Goal: Task Accomplishment & Management: Complete application form

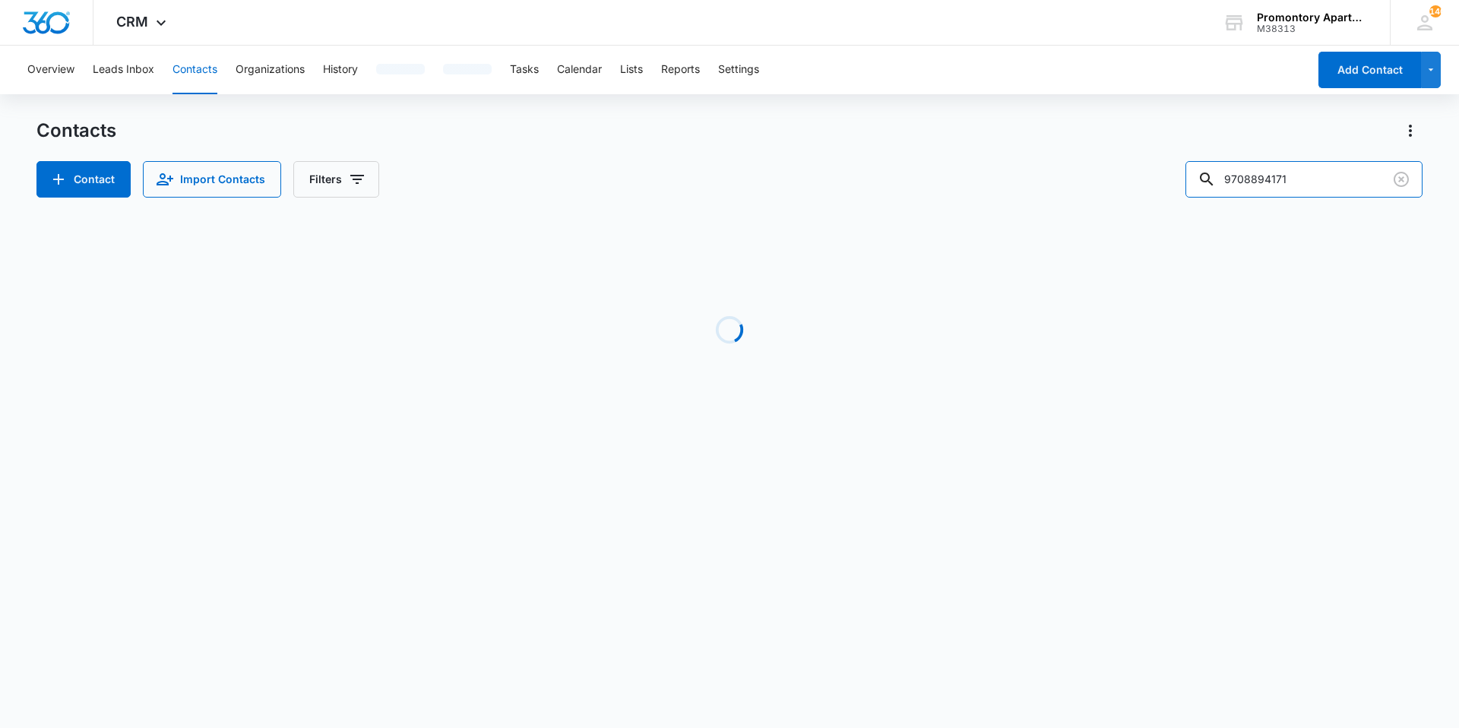
drag, startPoint x: 1305, startPoint y: 169, endPoint x: 1084, endPoint y: 159, distance: 221.4
click at [1084, 159] on div "Contacts Contact Import Contacts Filters 9708894171" at bounding box center [729, 158] width 1386 height 79
type input "n207"
click at [300, 125] on div "Contacts" at bounding box center [729, 131] width 1386 height 24
click at [208, 123] on div "Contacts" at bounding box center [729, 131] width 1386 height 24
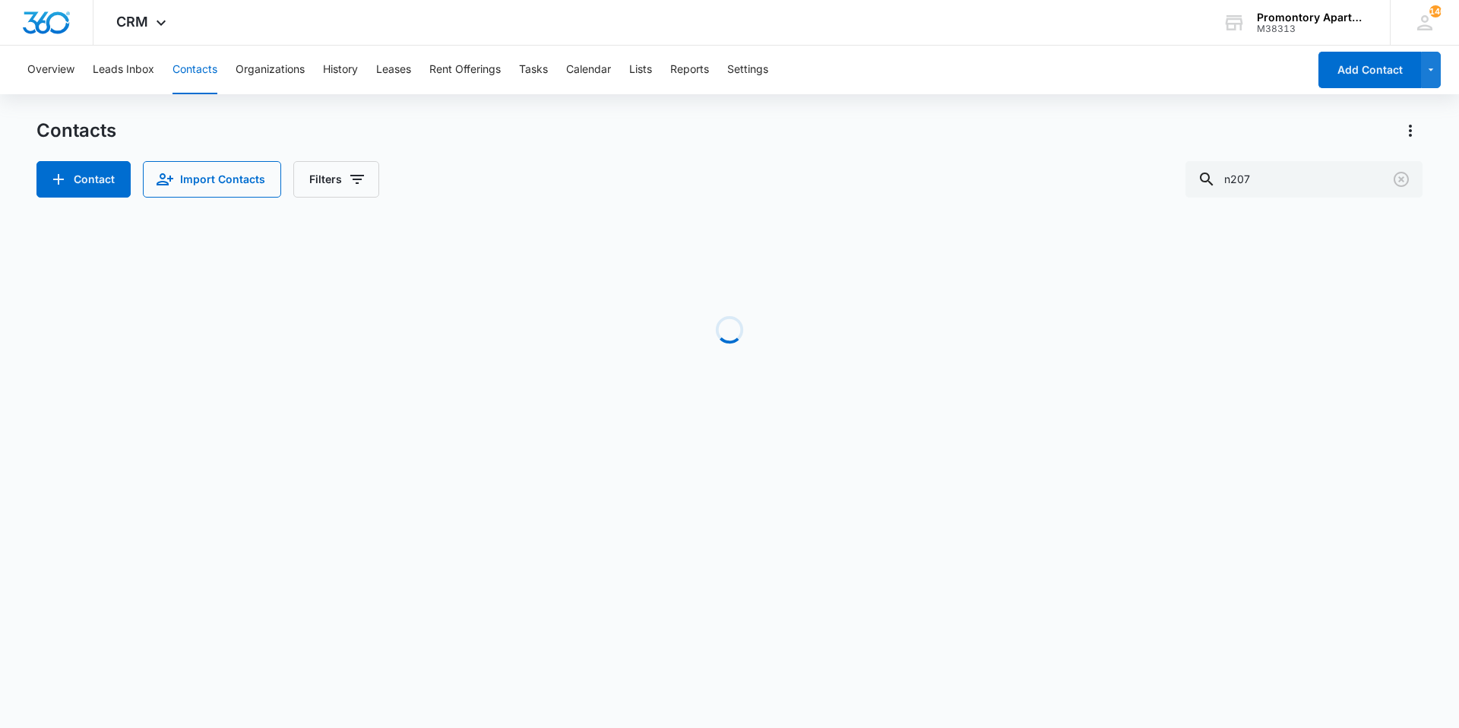
click at [1106, 145] on div "Contacts Contact Import Contacts Filters n207" at bounding box center [729, 158] width 1386 height 79
click at [429, 136] on div "Contacts" at bounding box center [729, 131] width 1386 height 24
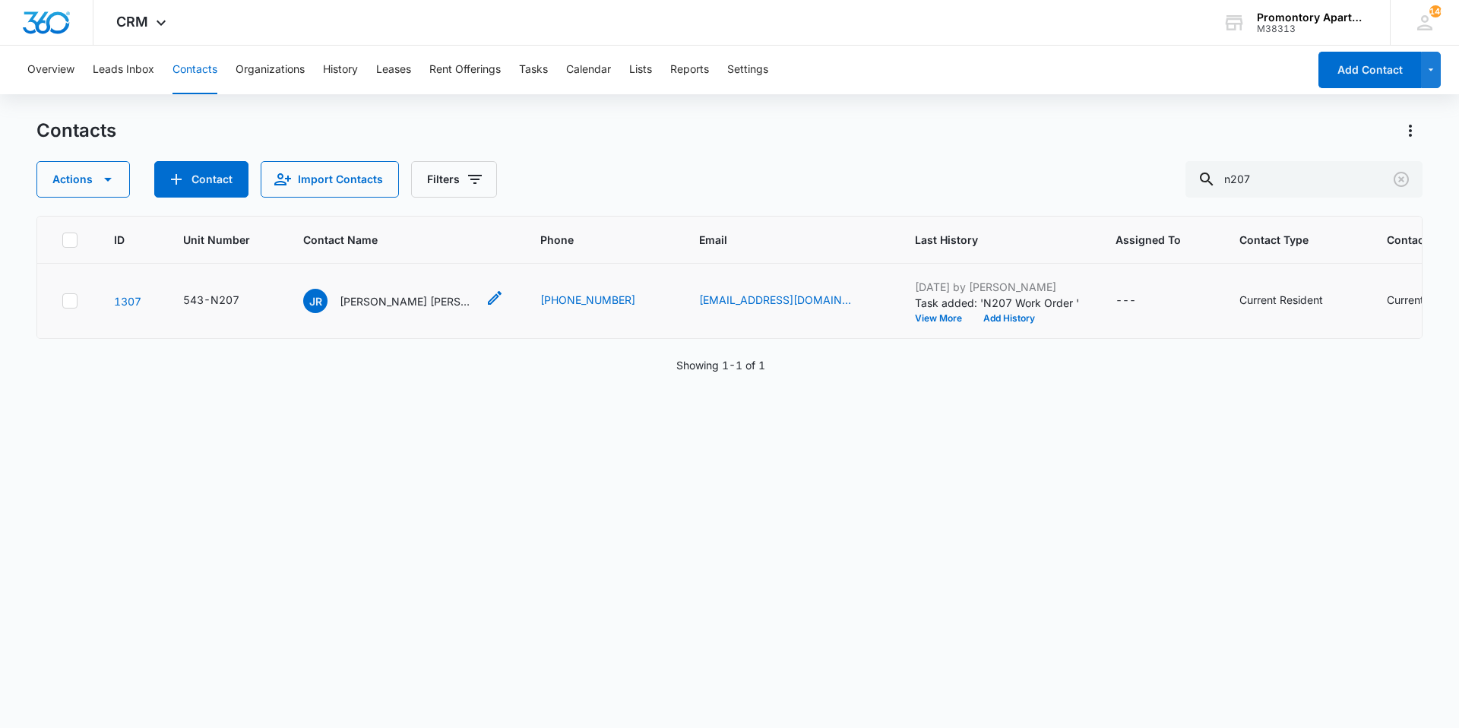
click at [403, 299] on p "[PERSON_NAME] [PERSON_NAME]" at bounding box center [408, 301] width 137 height 16
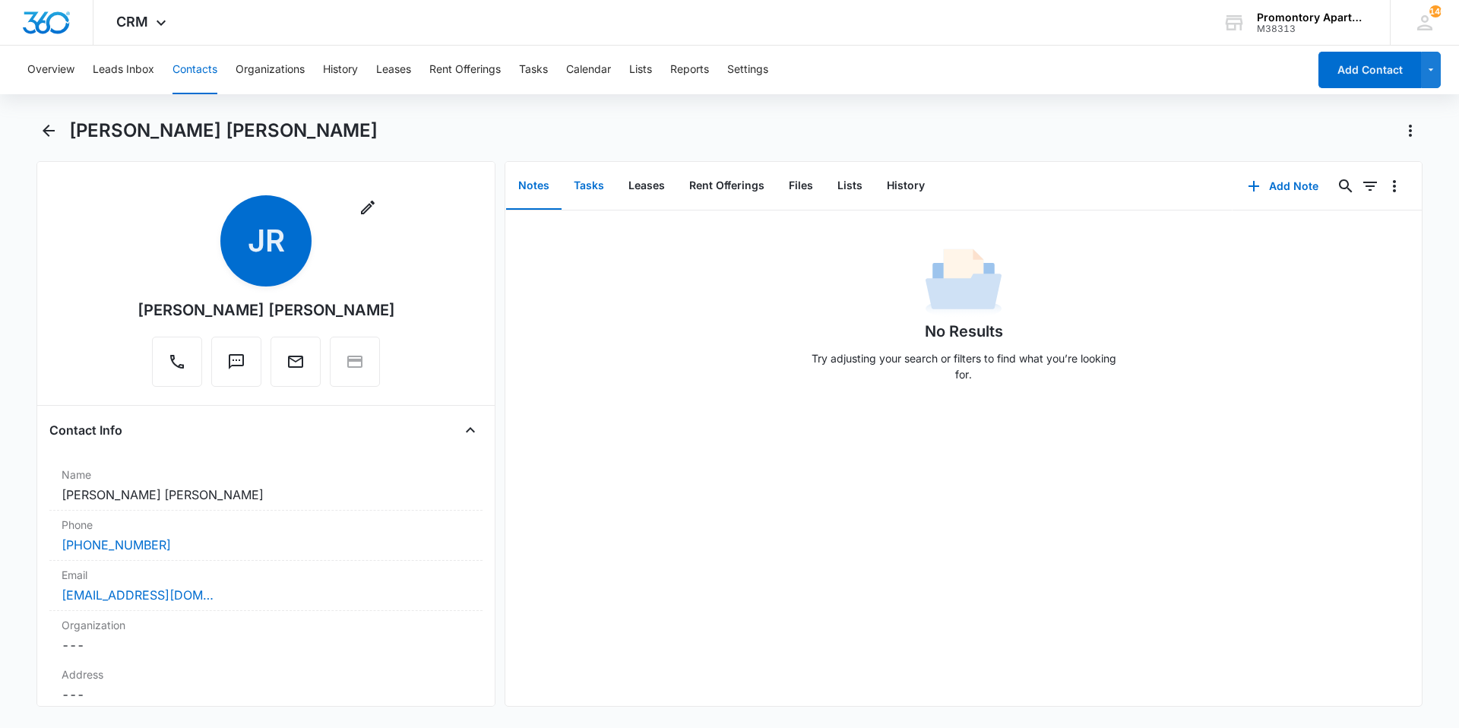
click at [582, 177] on button "Tasks" at bounding box center [588, 186] width 55 height 47
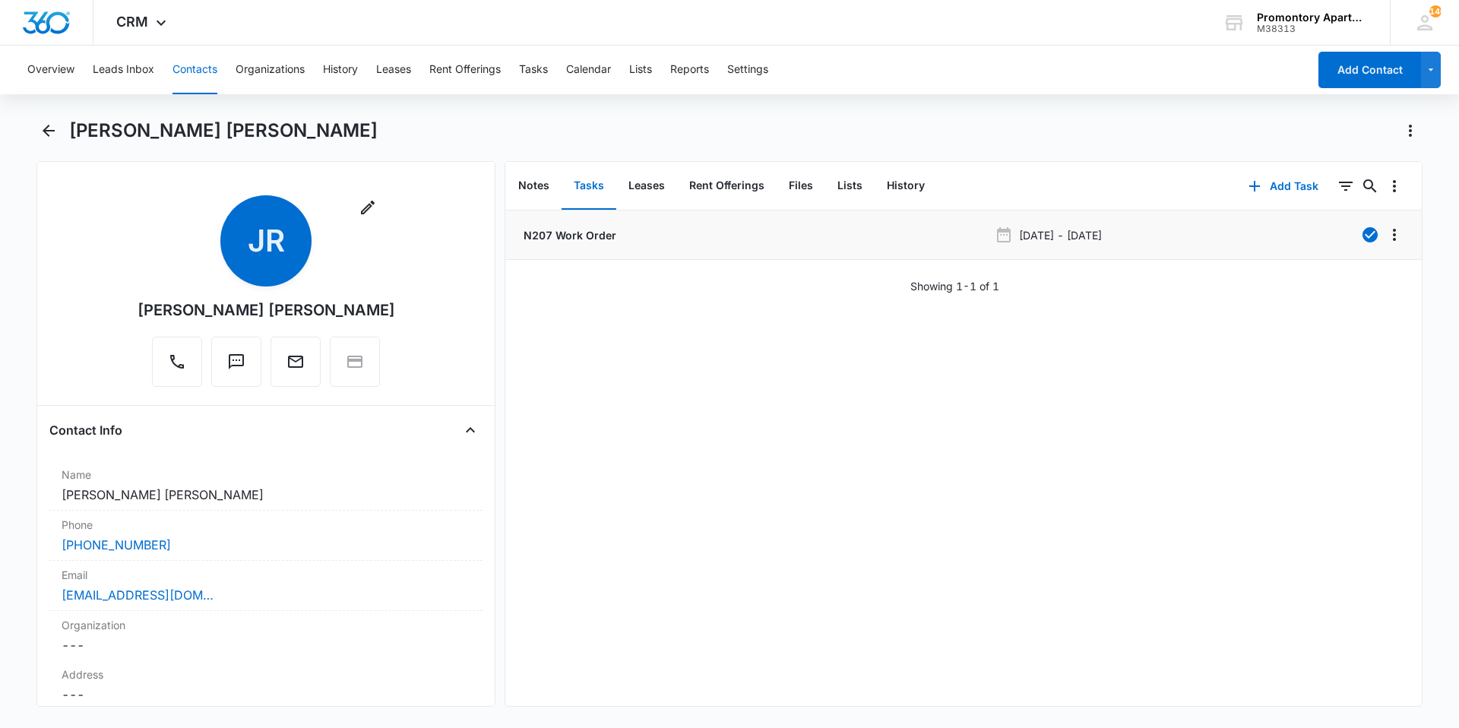
click at [584, 240] on p "N207 Work Order" at bounding box center [568, 235] width 96 height 16
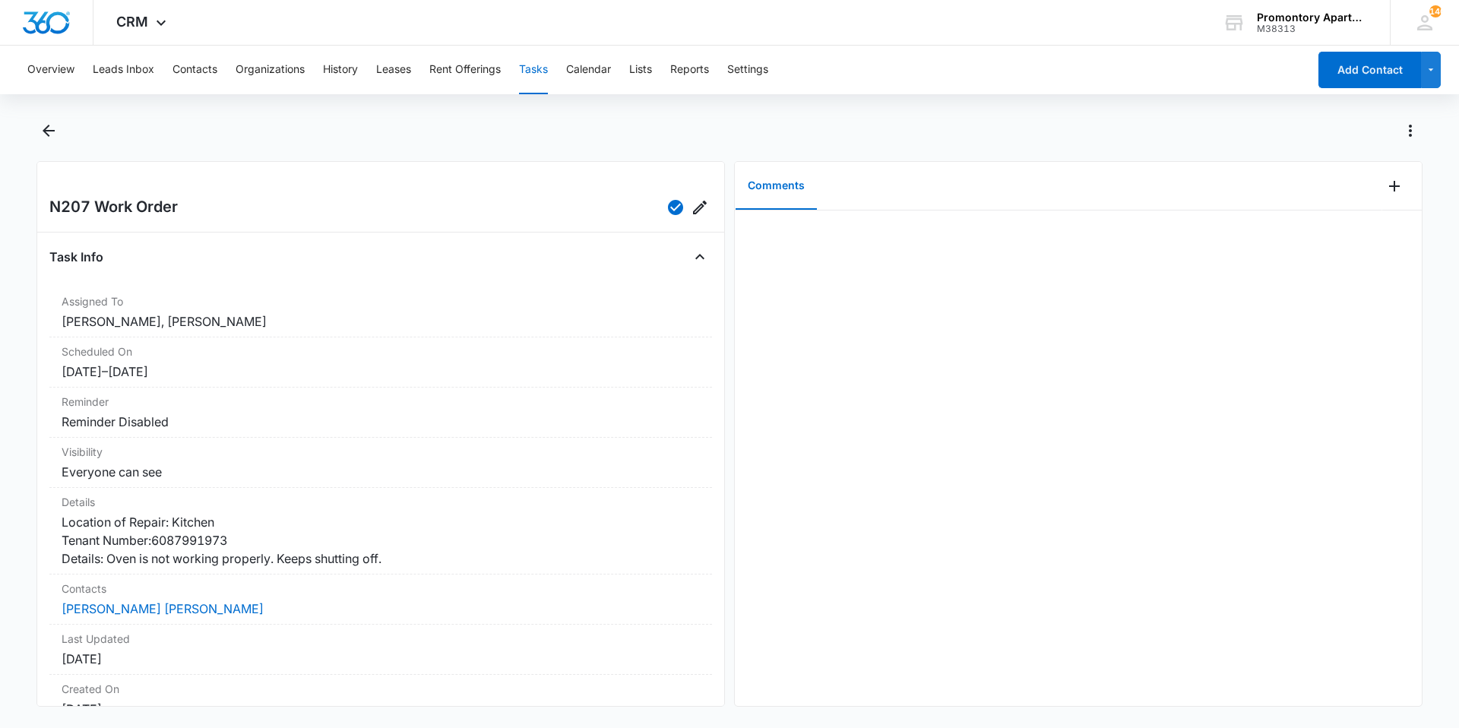
click at [612, 116] on div "Overview Leads Inbox Contacts Organizations History Leases Rent Offerings Tasks…" at bounding box center [729, 385] width 1459 height 679
click at [226, 147] on div at bounding box center [729, 140] width 1386 height 43
click at [226, 146] on div at bounding box center [729, 140] width 1386 height 43
click at [177, 133] on div at bounding box center [745, 131] width 1353 height 24
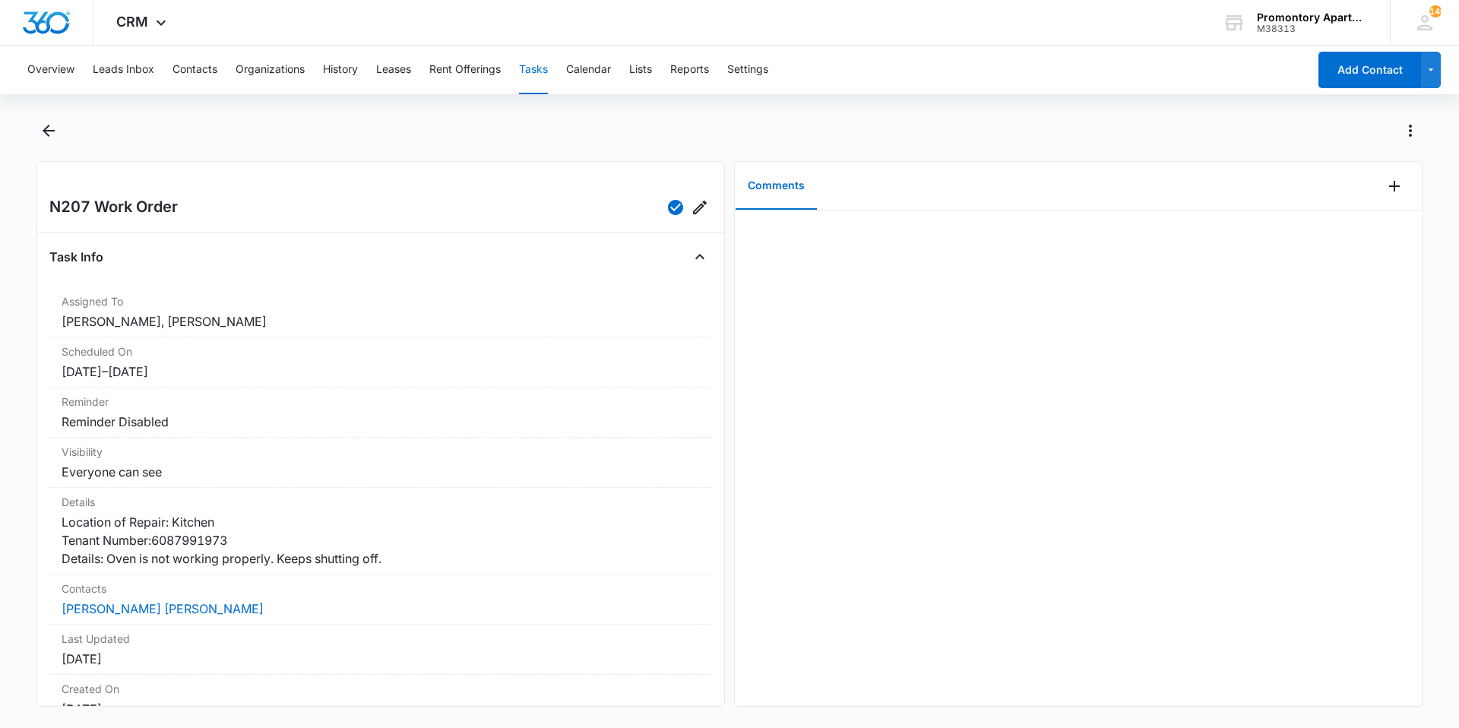
drag, startPoint x: 177, startPoint y: 133, endPoint x: 338, endPoint y: 138, distance: 161.2
click at [338, 138] on div at bounding box center [745, 131] width 1353 height 24
click at [120, 131] on div at bounding box center [745, 131] width 1353 height 24
click at [298, 144] on div at bounding box center [729, 140] width 1386 height 43
click at [280, 144] on div at bounding box center [729, 140] width 1386 height 43
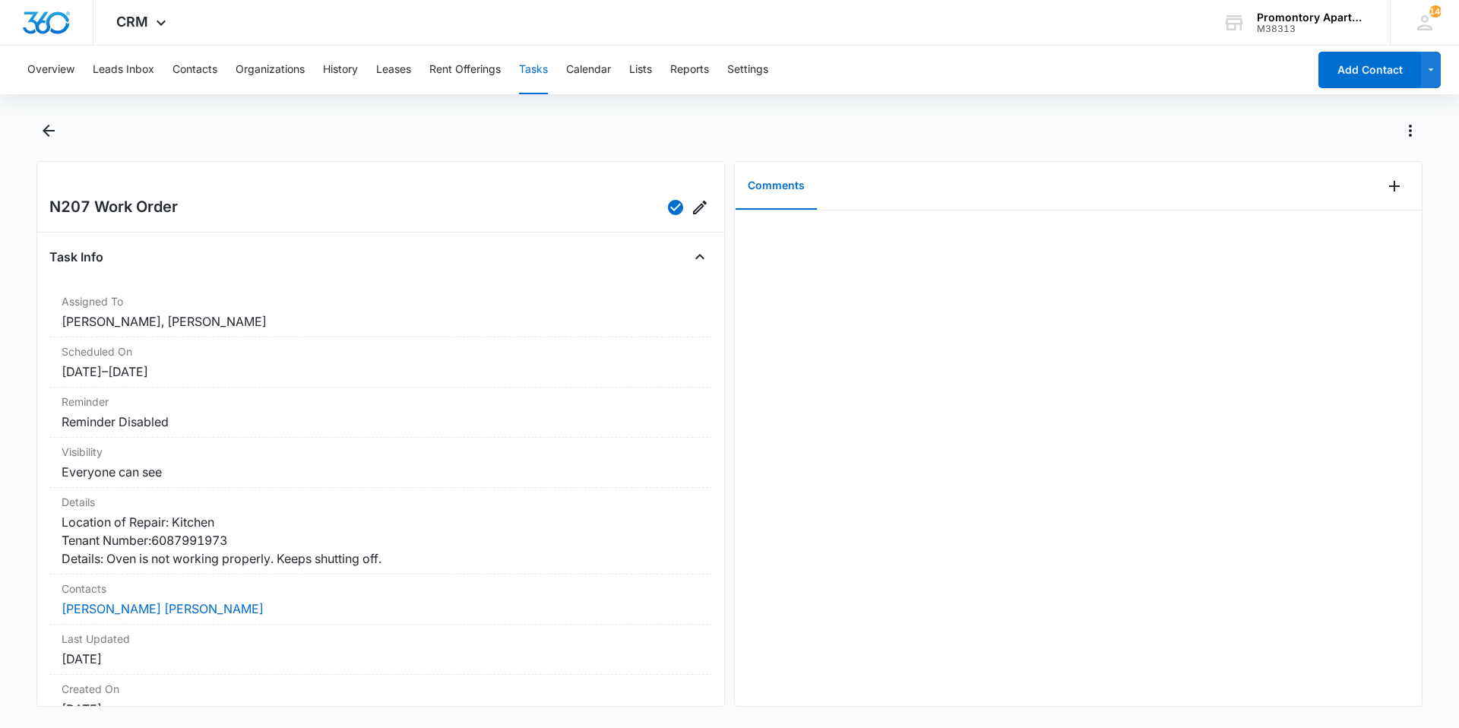
click at [438, 141] on div at bounding box center [745, 131] width 1353 height 24
click at [297, 138] on div at bounding box center [745, 131] width 1353 height 24
click at [133, 131] on div at bounding box center [745, 131] width 1353 height 24
click at [49, 131] on icon "Back" at bounding box center [49, 131] width 18 height 18
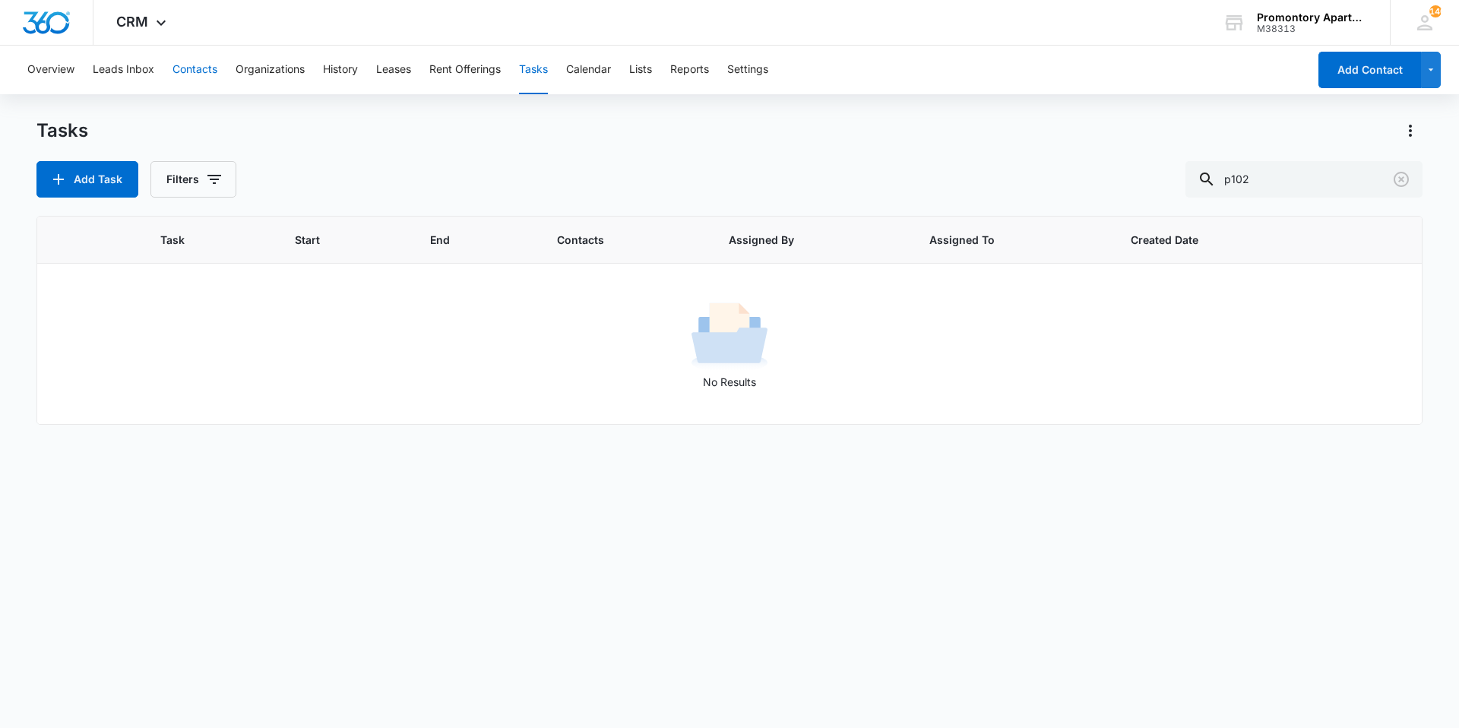
click at [185, 66] on button "Contacts" at bounding box center [194, 70] width 45 height 49
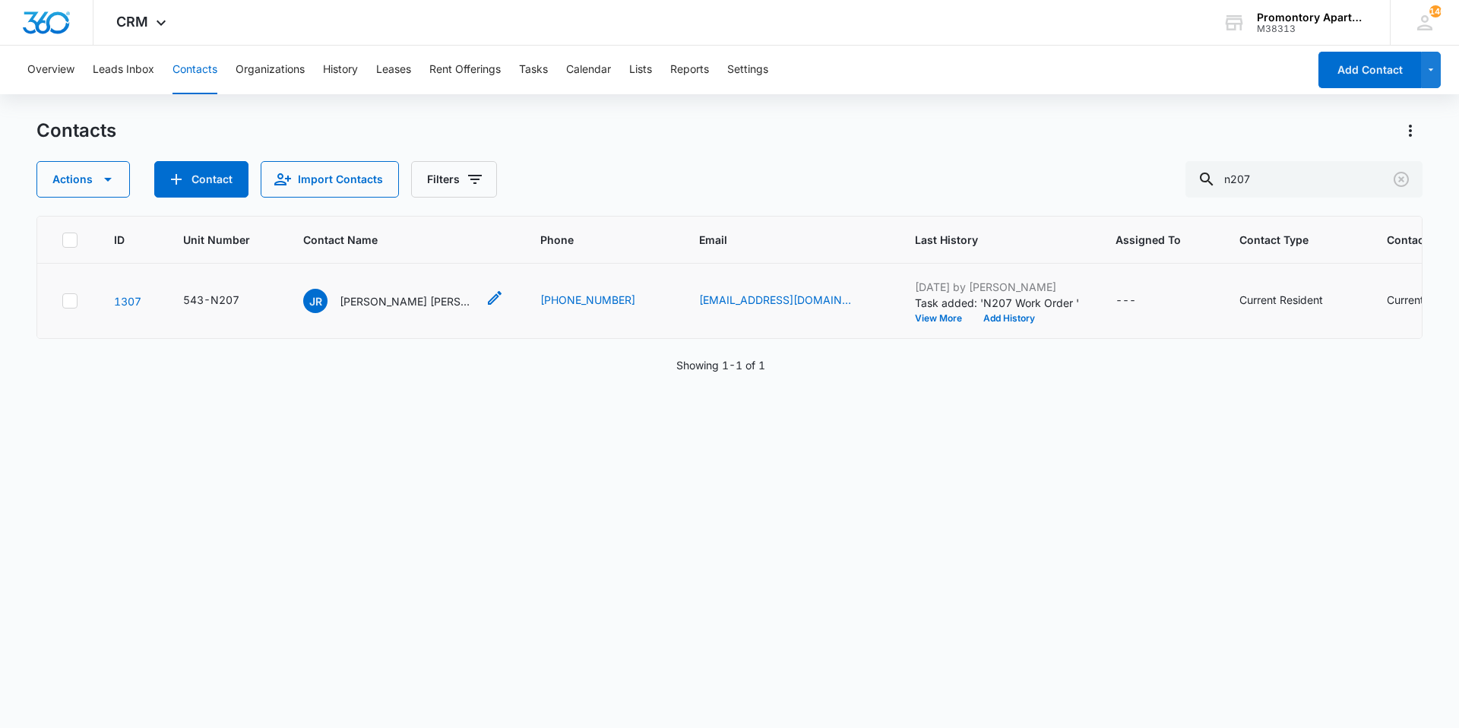
click at [346, 305] on p "[PERSON_NAME] [PERSON_NAME]" at bounding box center [408, 301] width 137 height 16
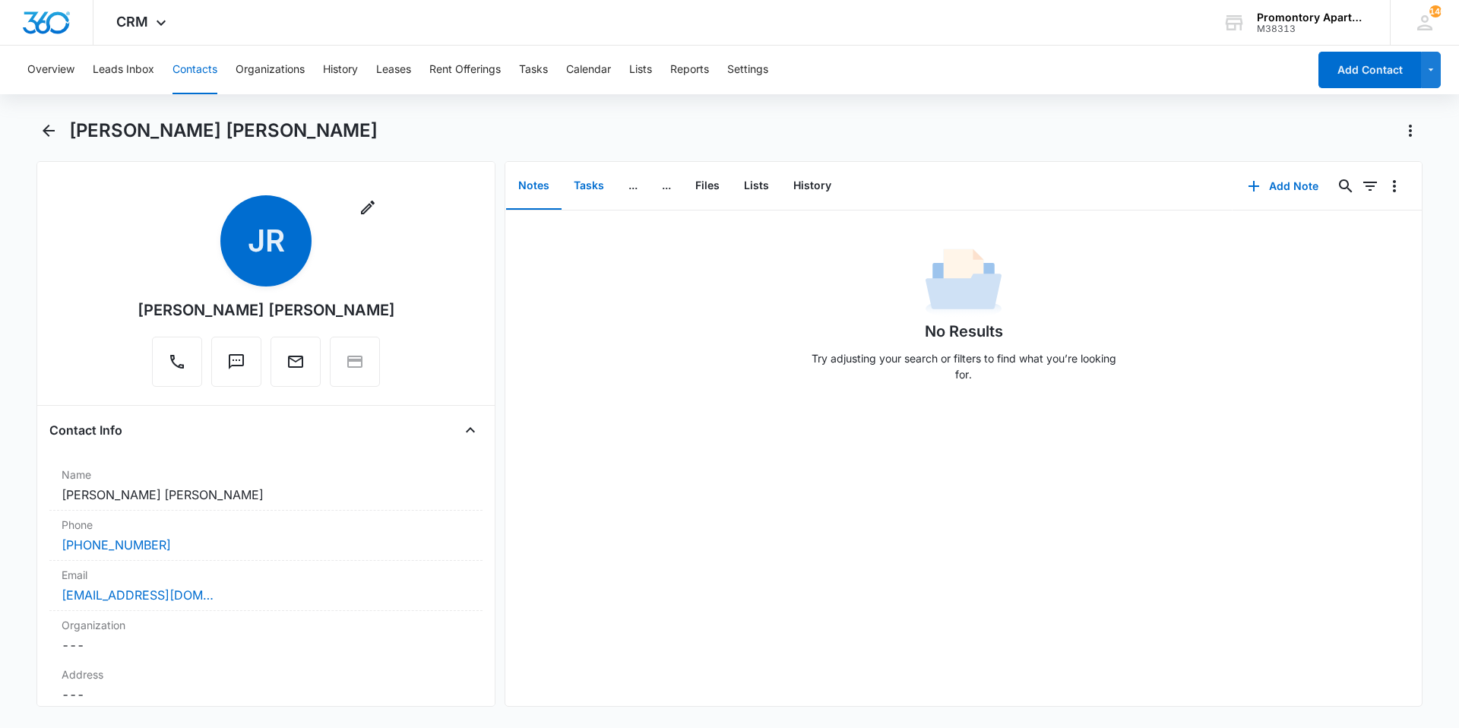
click at [578, 188] on button "Tasks" at bounding box center [588, 186] width 55 height 47
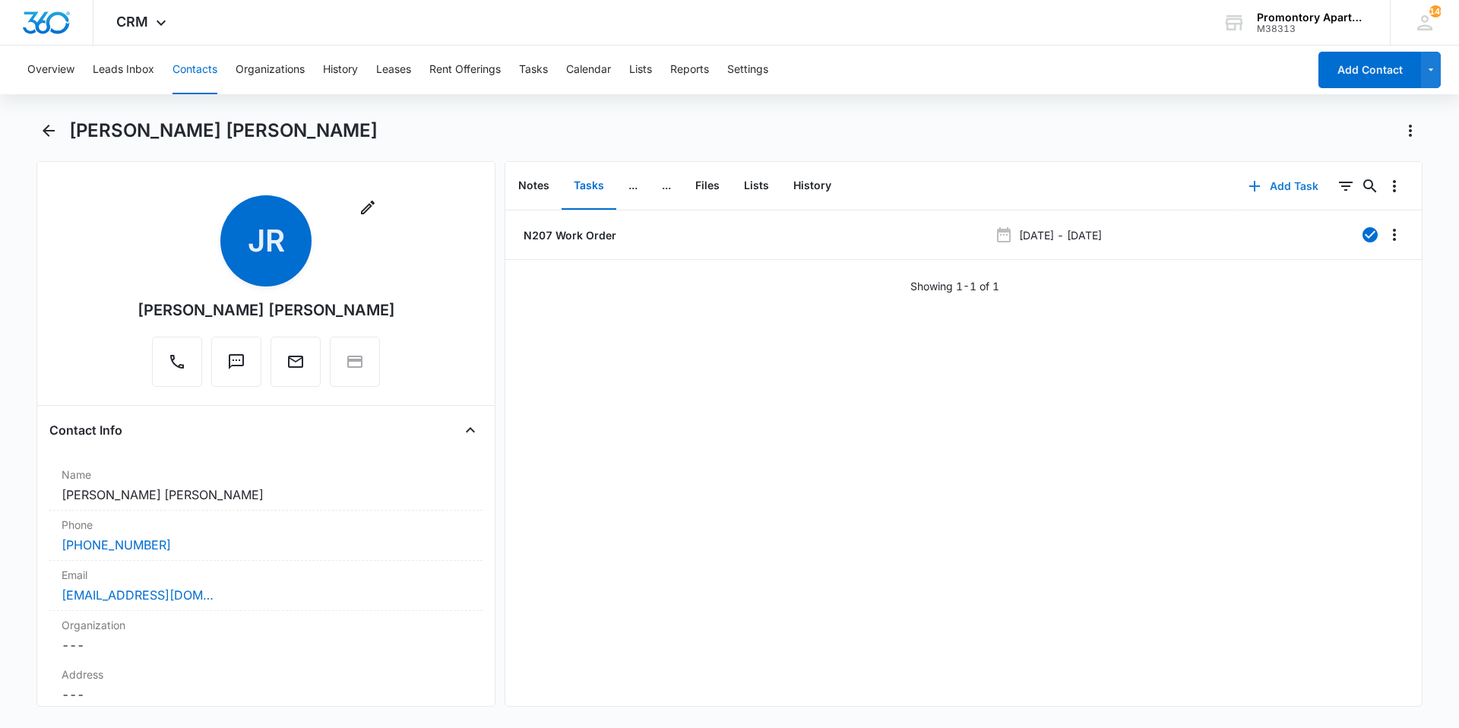
click at [1261, 183] on button "Add Task" at bounding box center [1283, 186] width 100 height 36
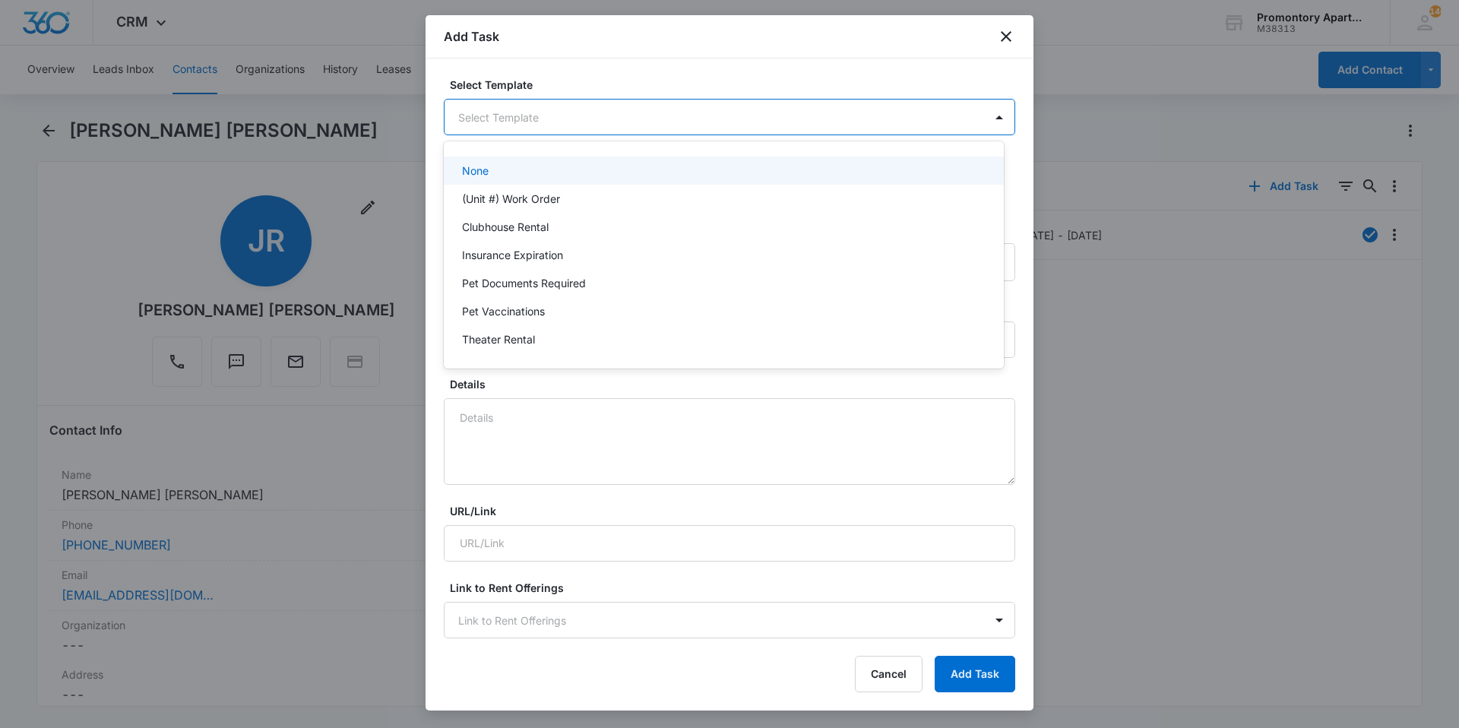
click at [621, 117] on body "CRM Apps Reputation Websites Forms CRM Email Social Content Files Brand Setting…" at bounding box center [729, 364] width 1459 height 728
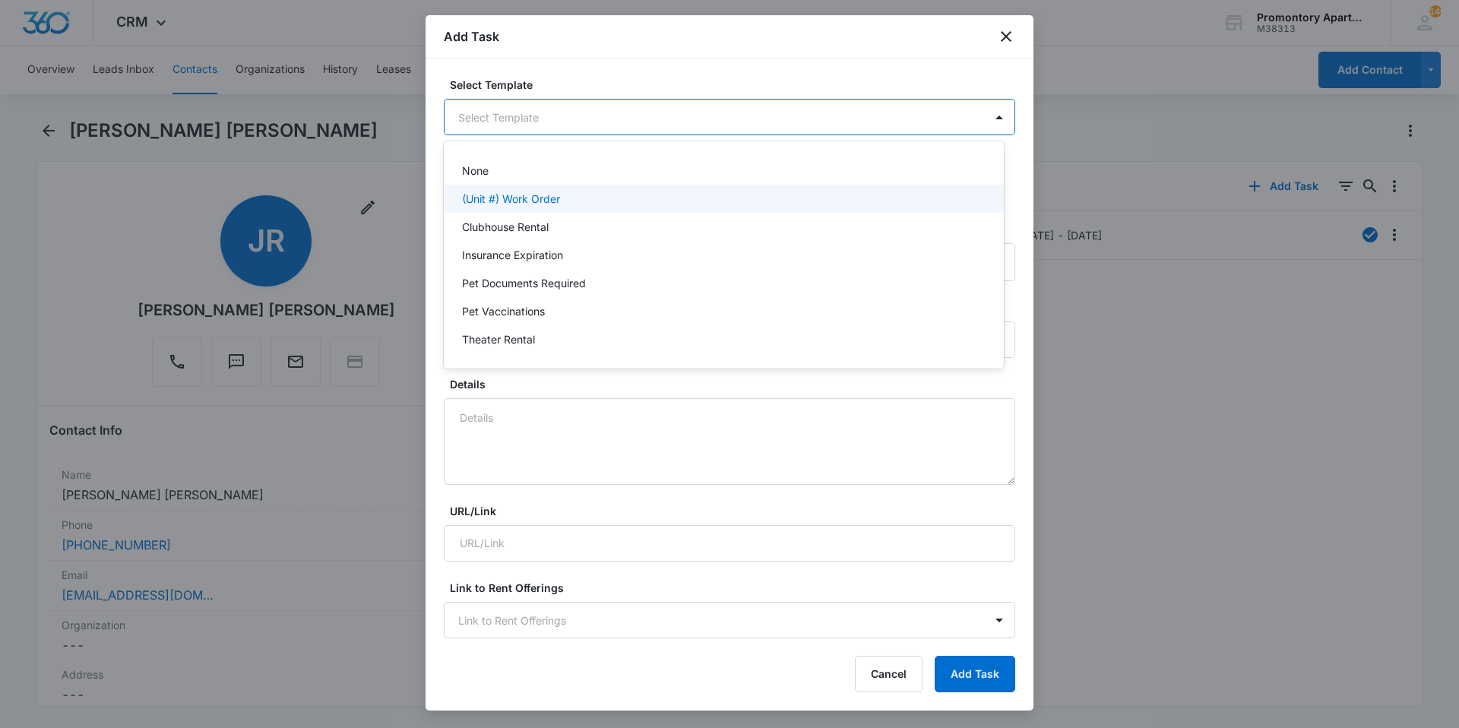
click at [551, 198] on p "(Unit #) Work Order" at bounding box center [511, 199] width 98 height 16
click at [492, 119] on body "CRM Apps Reputation Websites Forms CRM Email Social Content Files Brand Setting…" at bounding box center [729, 364] width 1459 height 728
click at [492, 119] on div at bounding box center [729, 364] width 1459 height 728
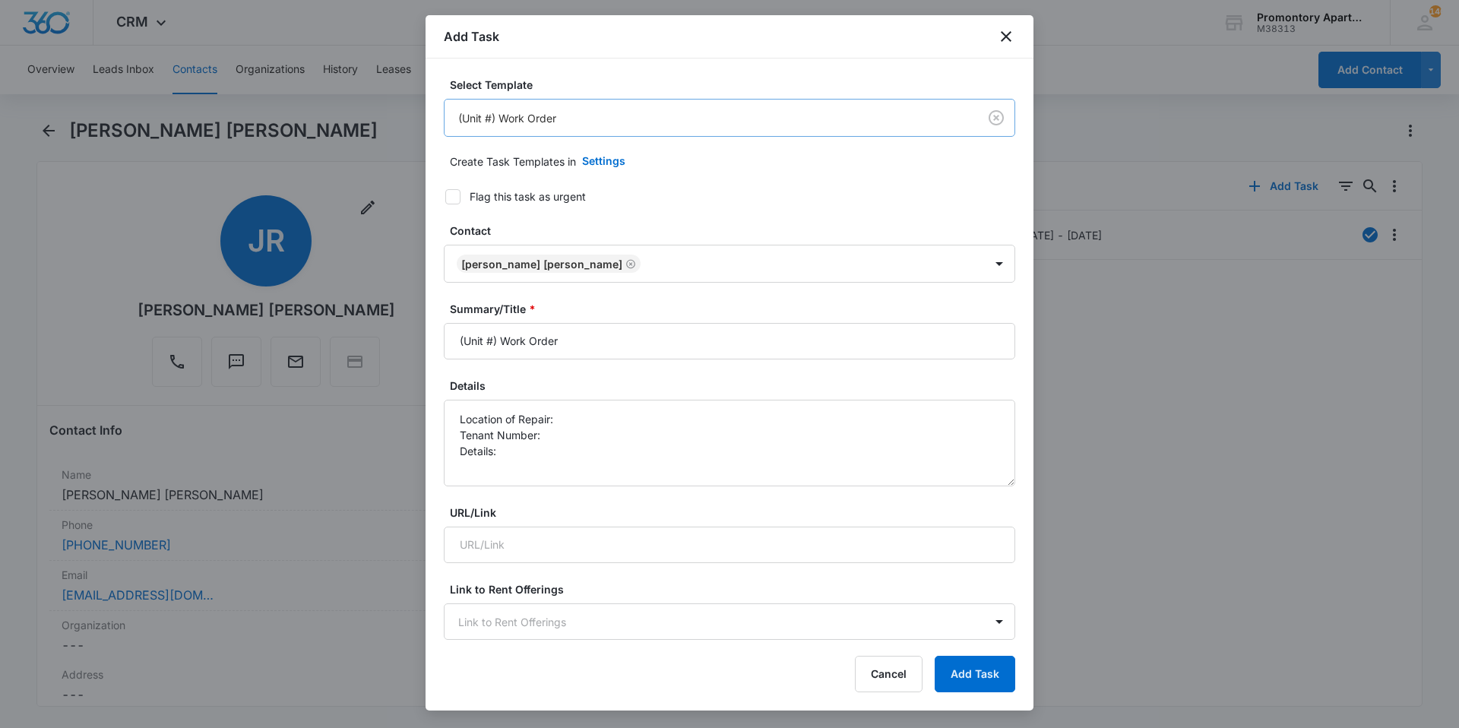
click at [549, 116] on body "CRM Apps Reputation Websites Forms CRM Email Social Content Files Brand Setting…" at bounding box center [729, 364] width 1459 height 728
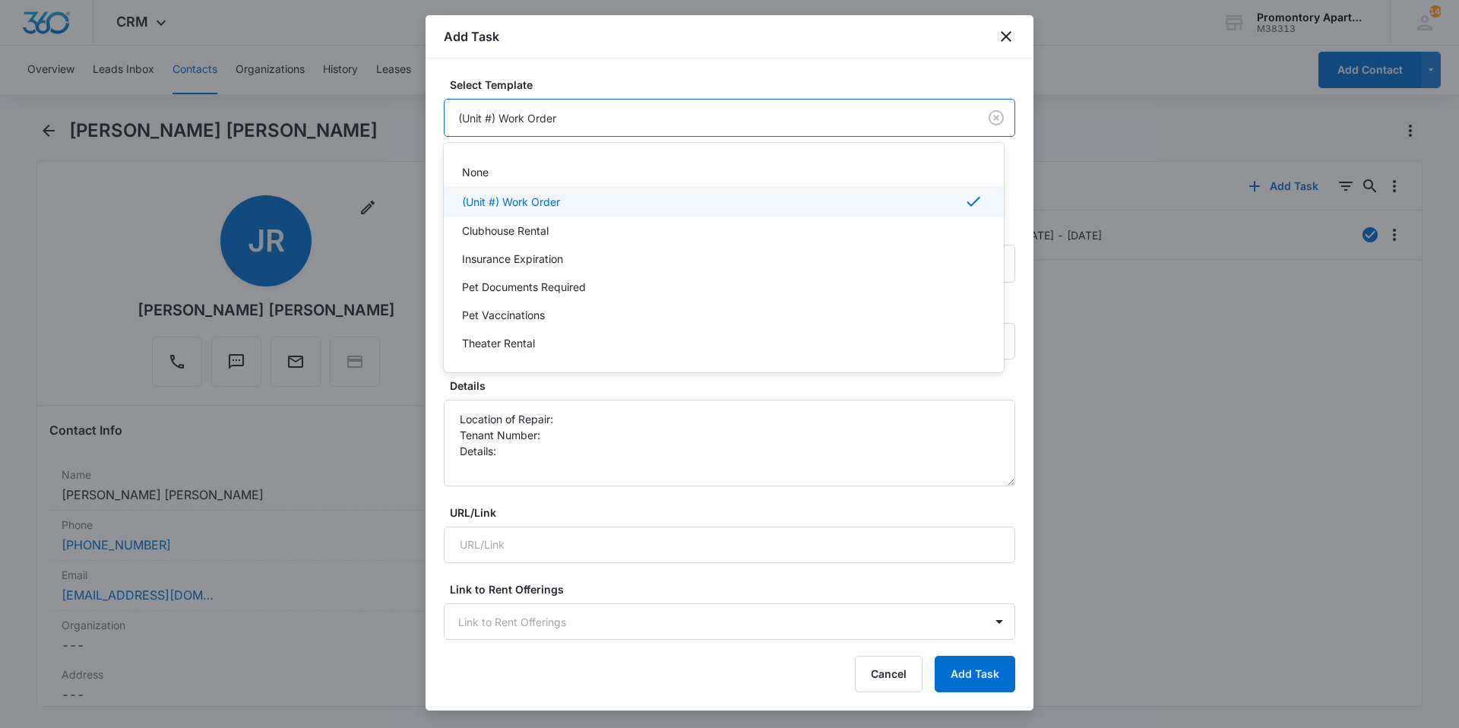
click at [514, 207] on p "(Unit #) Work Order" at bounding box center [511, 202] width 98 height 16
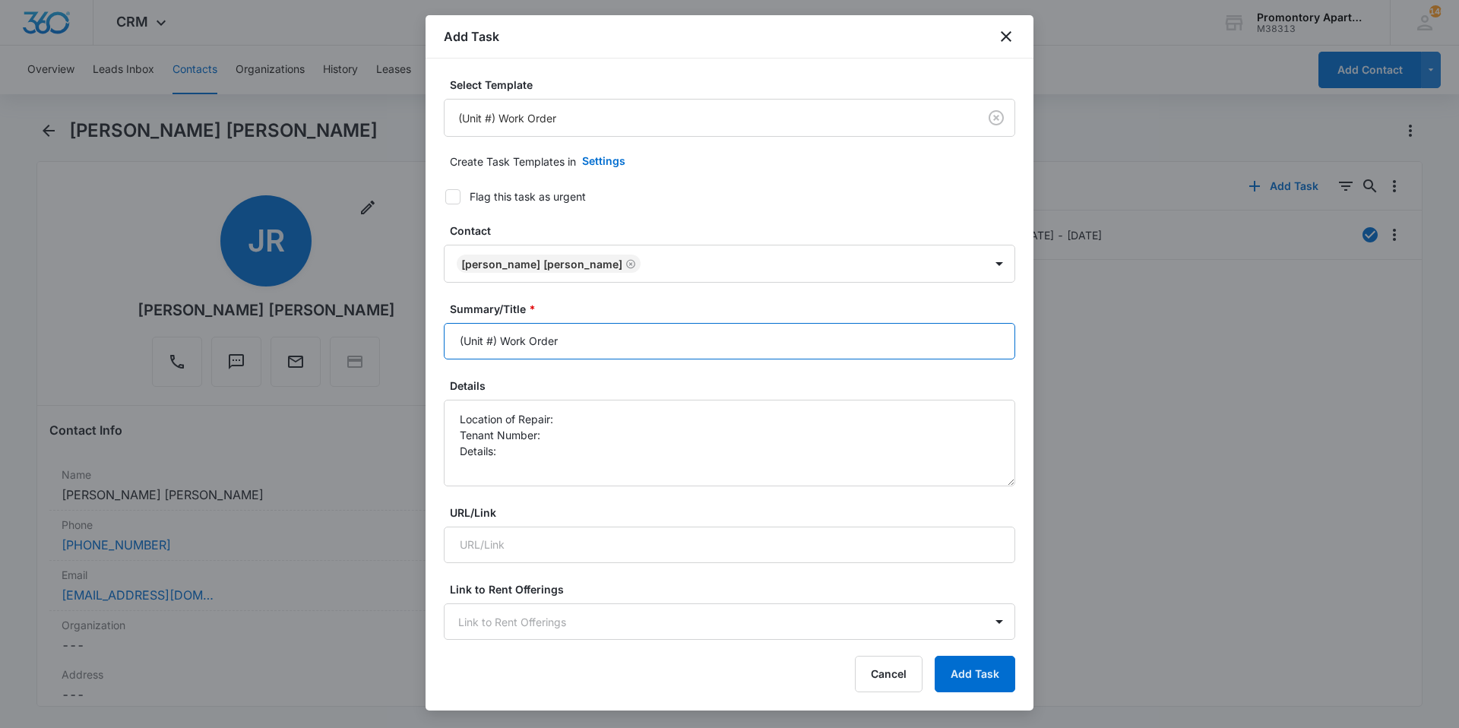
click at [488, 336] on input "(Unit #) Work Order" at bounding box center [729, 341] width 571 height 36
drag, startPoint x: 492, startPoint y: 336, endPoint x: 466, endPoint y: 342, distance: 26.5
click at [466, 342] on input "(Unit #) Work Order" at bounding box center [729, 341] width 571 height 36
type input "(N207) Work Order"
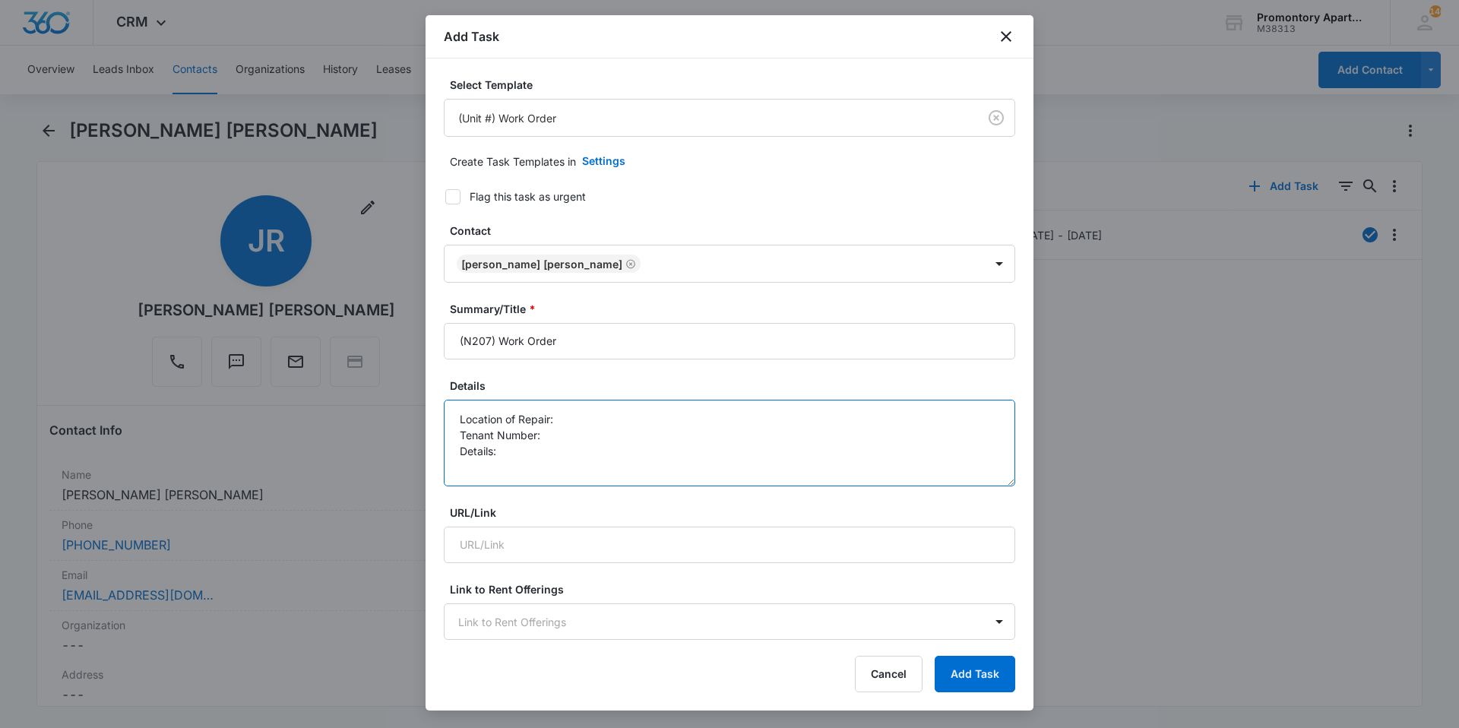
click at [511, 455] on textarea "Location of Repair: Tenant Number: Details:" at bounding box center [729, 443] width 571 height 87
type textarea "Location of Repair: Tenant Number: Details: Dishwasher is not draining. please …"
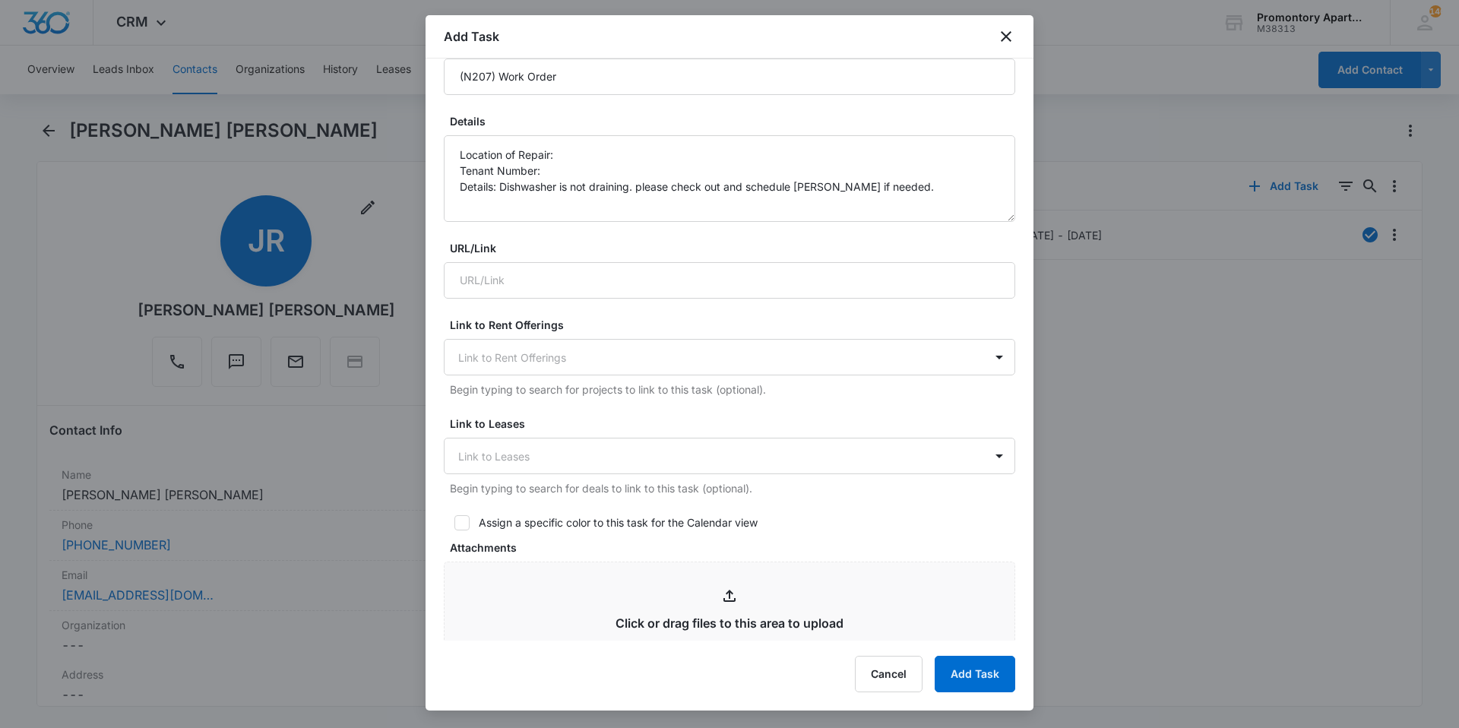
scroll to position [337, 0]
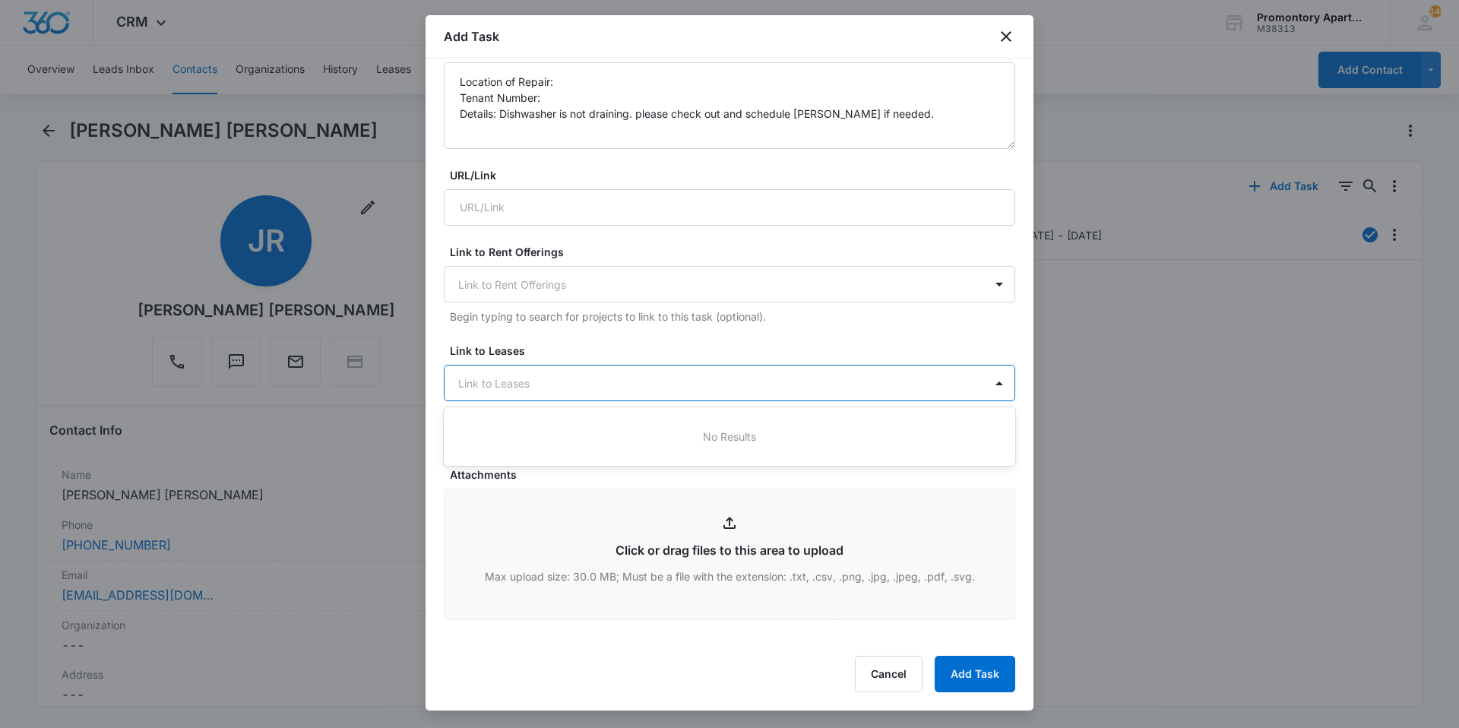
click at [546, 378] on div at bounding box center [720, 383] width 524 height 19
click at [551, 376] on div at bounding box center [720, 383] width 524 height 19
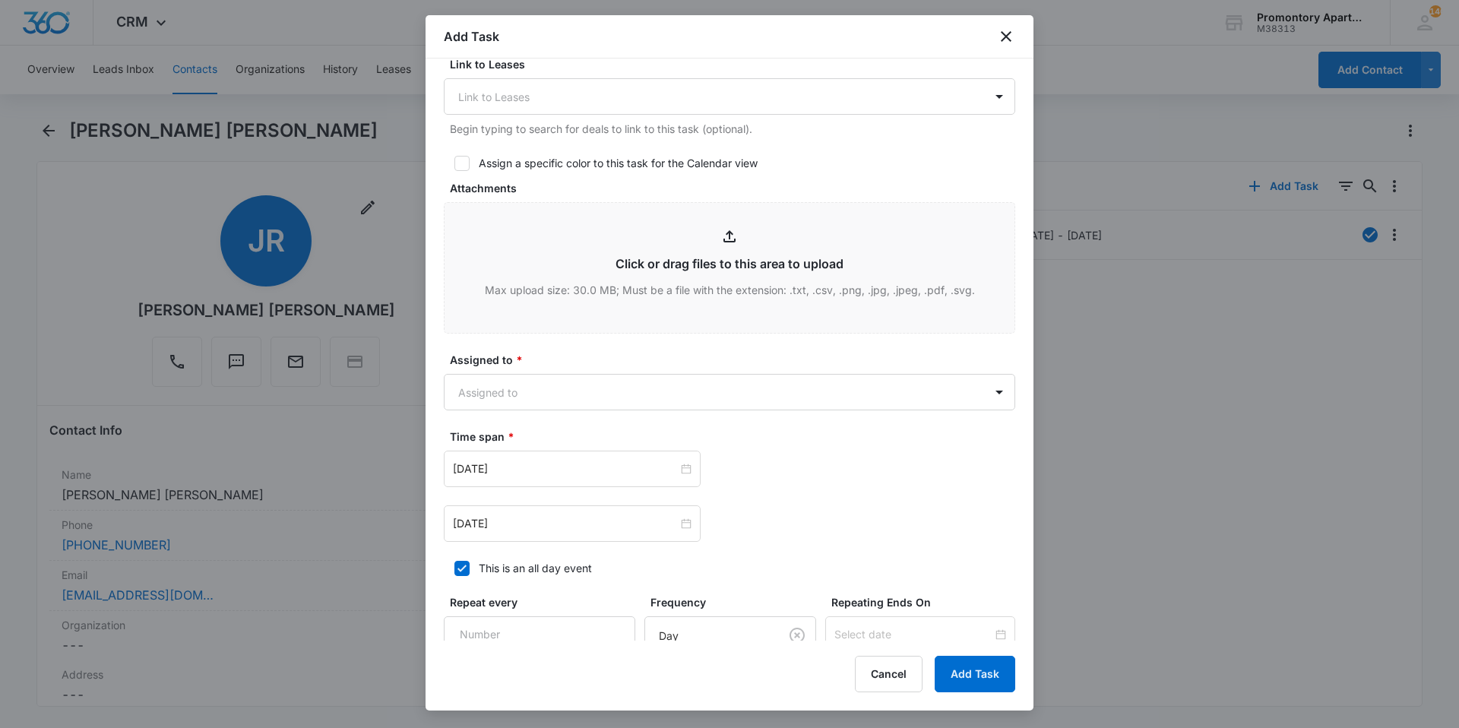
scroll to position [669, 0]
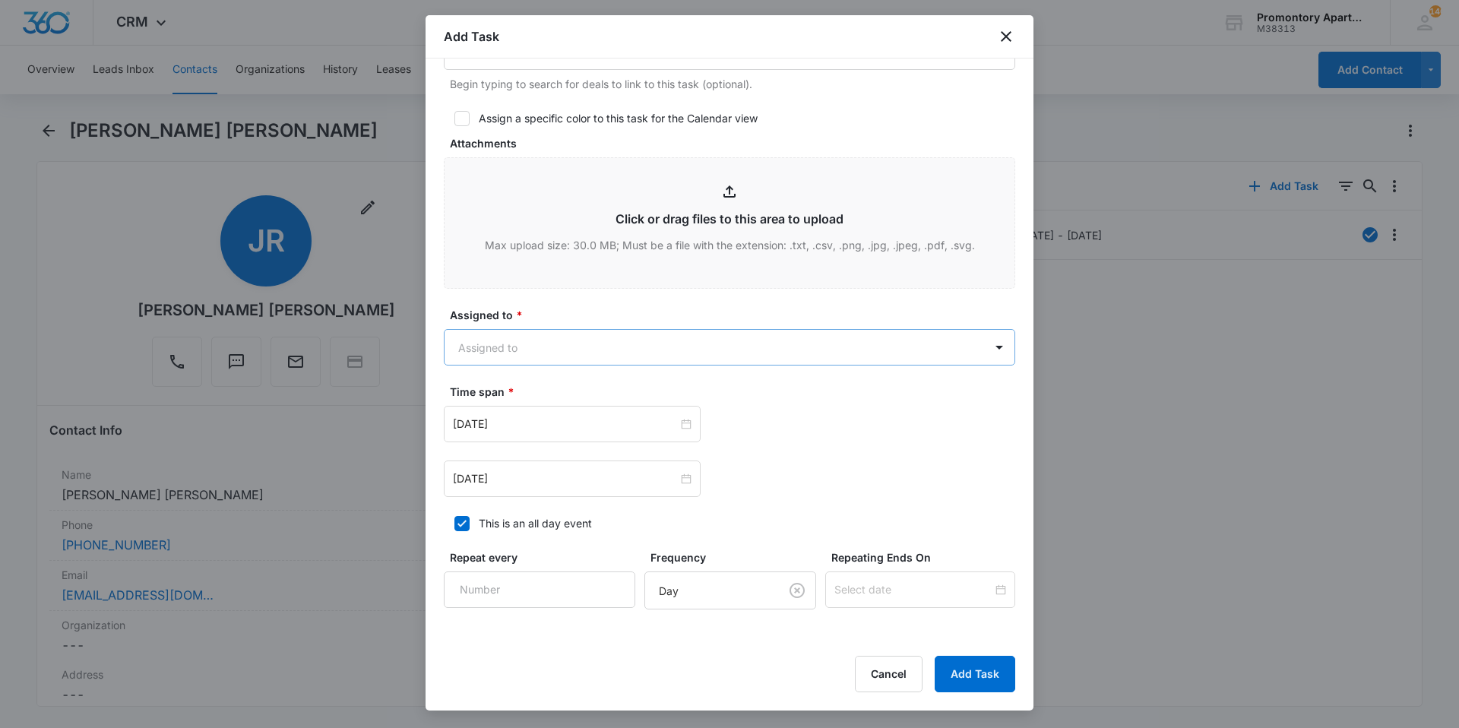
click at [667, 351] on body "CRM Apps Reputation Websites Forms CRM Email Social Content Files Brand Setting…" at bounding box center [729, 364] width 1459 height 728
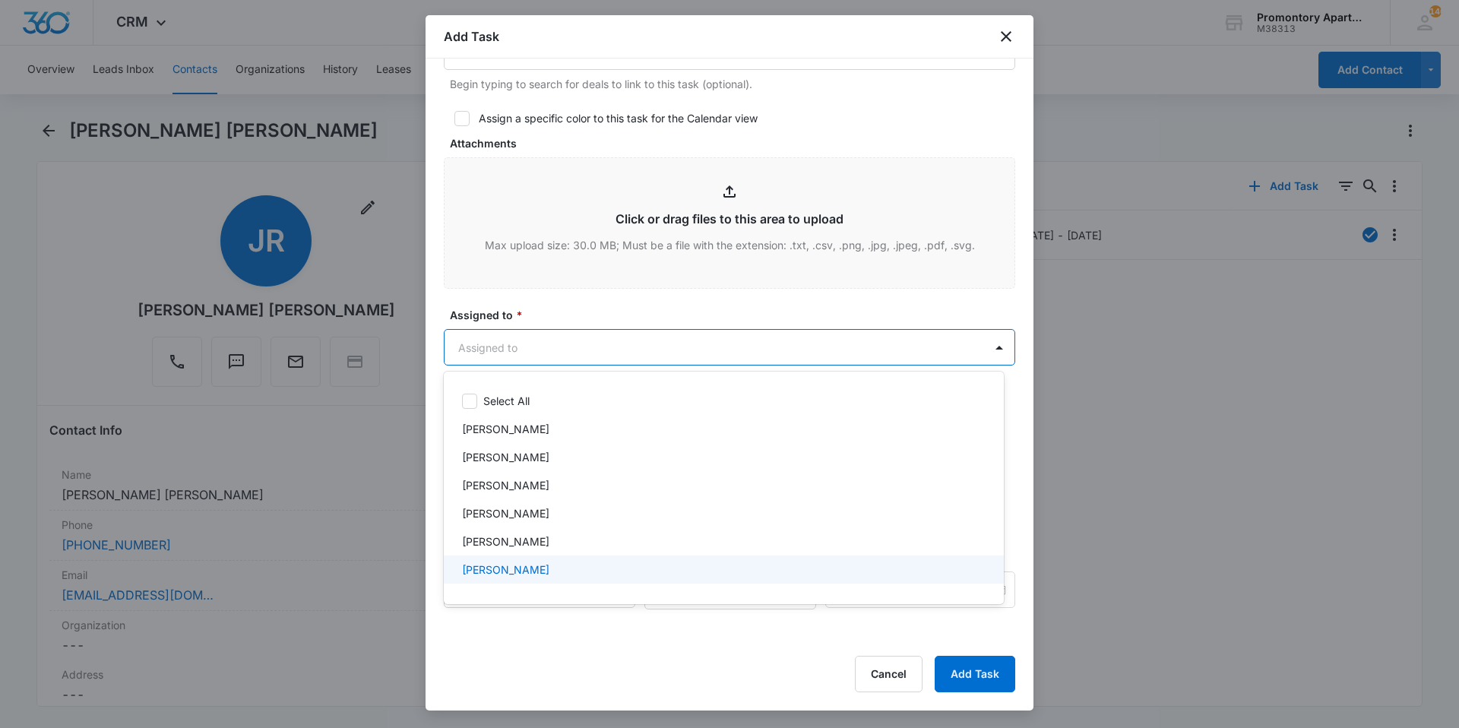
drag, startPoint x: 519, startPoint y: 574, endPoint x: 539, endPoint y: 527, distance: 51.1
click at [519, 574] on p "[PERSON_NAME]" at bounding box center [505, 569] width 87 height 16
click at [607, 318] on div at bounding box center [729, 364] width 1459 height 728
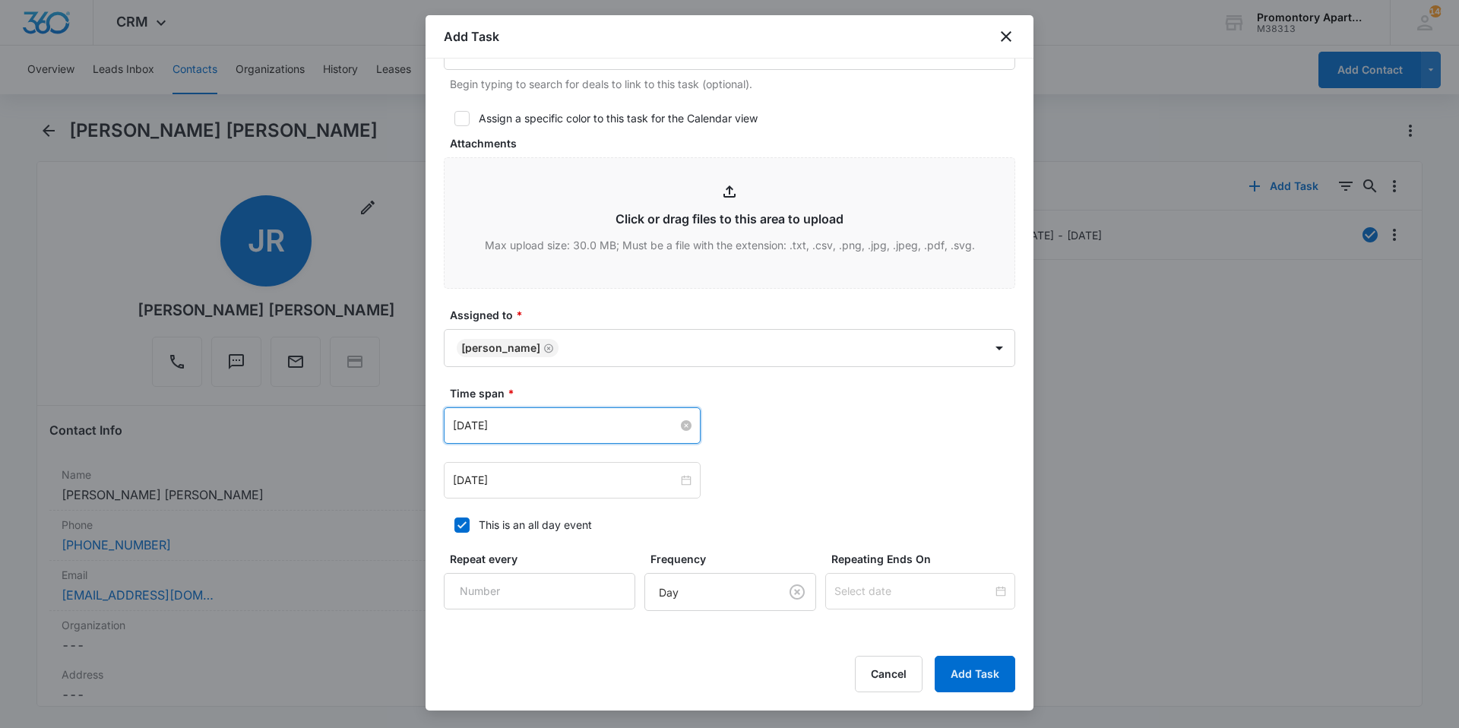
click at [534, 422] on input "[DATE]" at bounding box center [565, 425] width 225 height 17
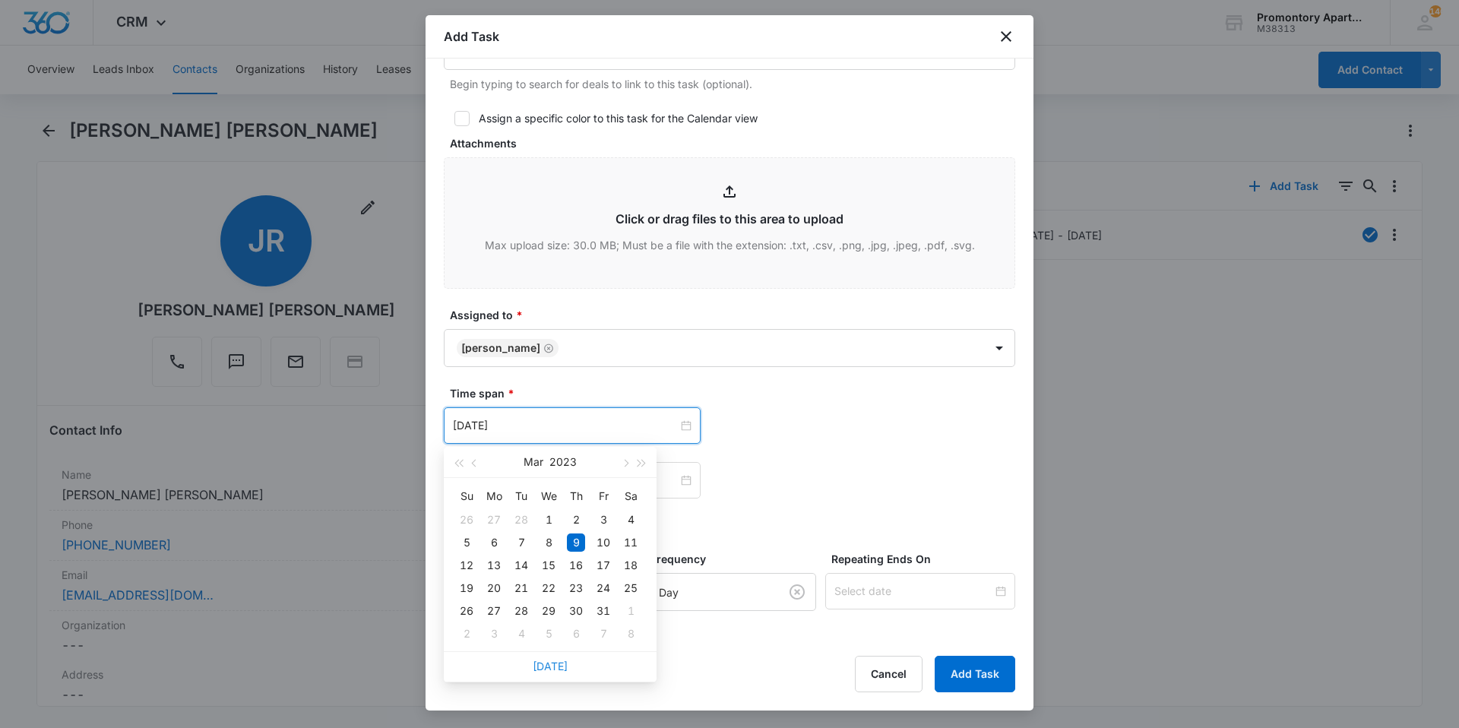
click at [549, 669] on link "[DATE]" at bounding box center [550, 665] width 35 height 13
type input "[DATE]"
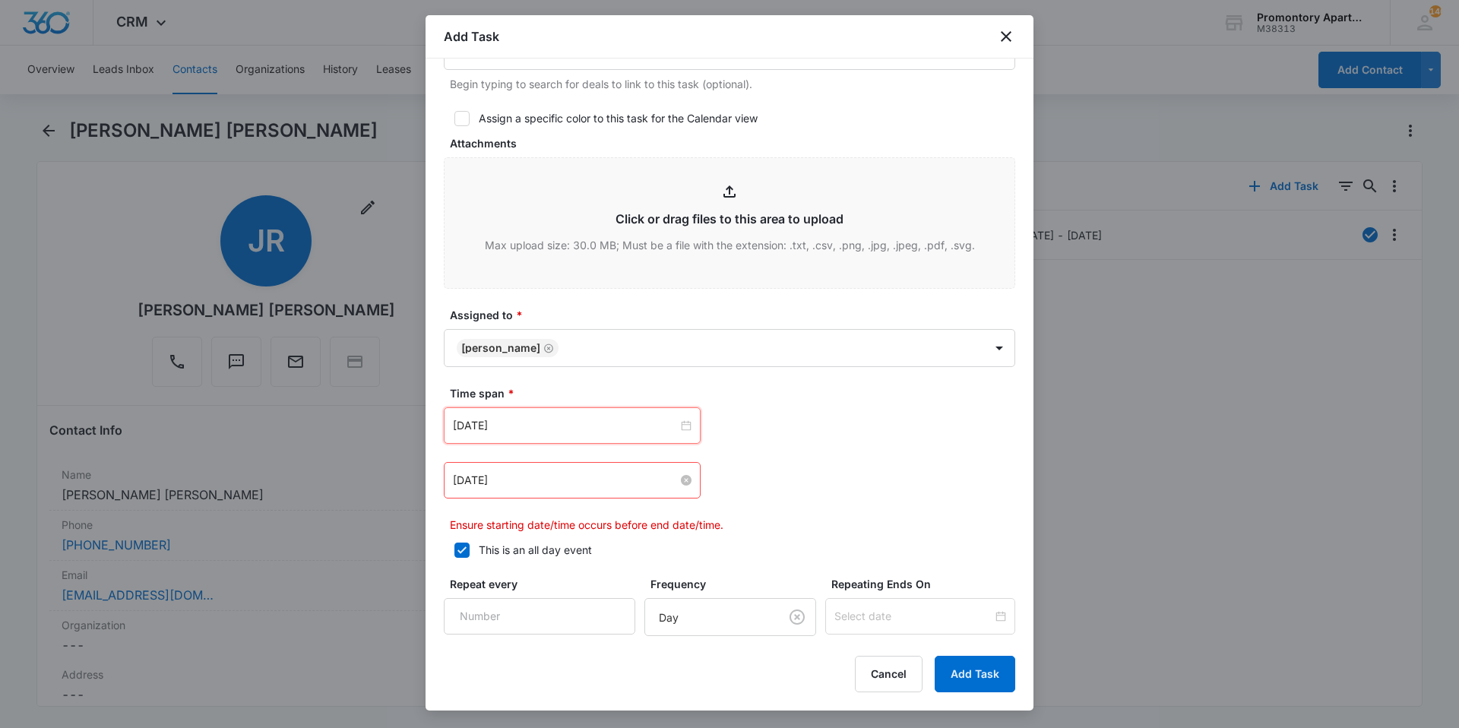
click at [590, 476] on input "[DATE]" at bounding box center [565, 480] width 225 height 17
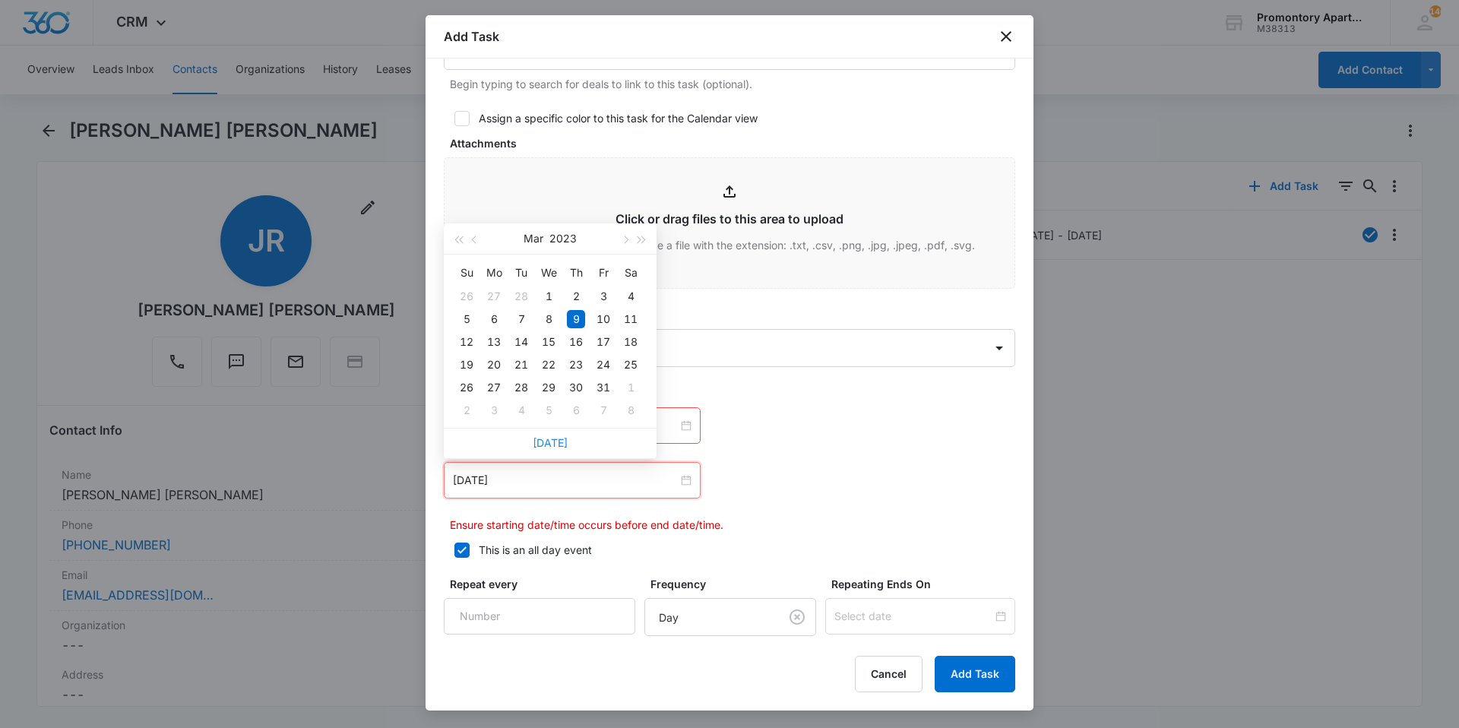
click at [546, 442] on link "[DATE]" at bounding box center [550, 442] width 35 height 13
type input "[DATE]"
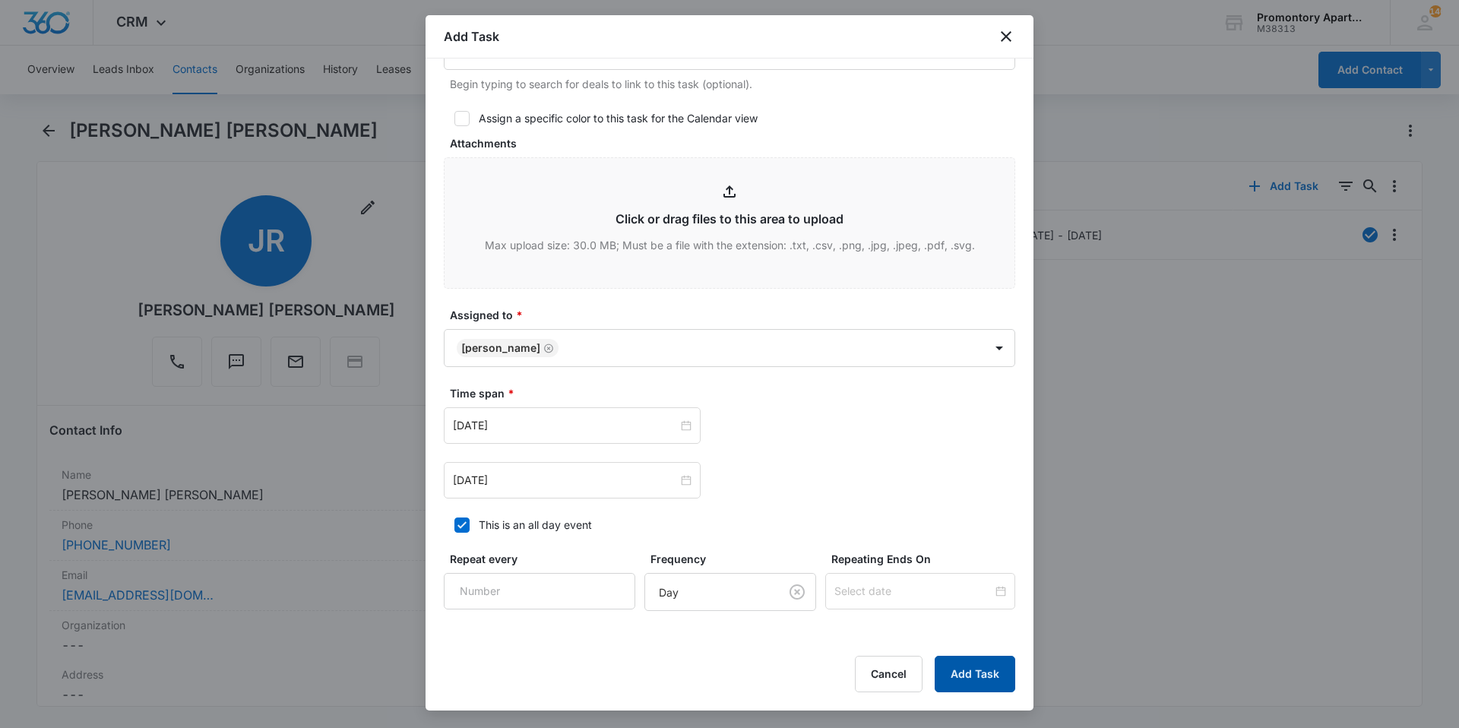
click at [983, 683] on button "Add Task" at bounding box center [975, 674] width 81 height 36
